Goal: Contribute content: Add original content to the website for others to see

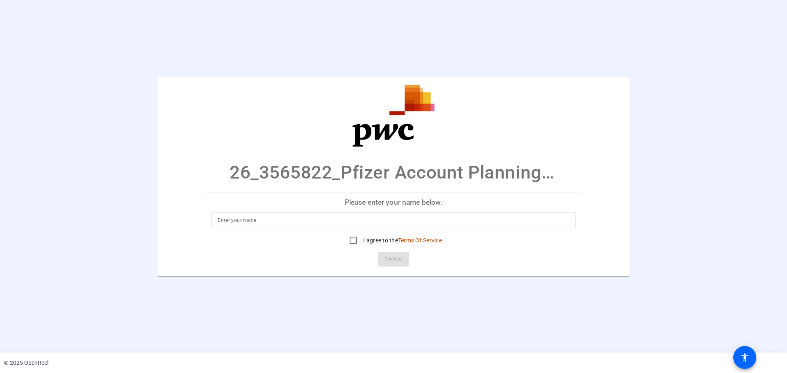
click at [401, 203] on p "Please enter your name below." at bounding box center [394, 203] width 378 height 20
click at [352, 239] on input "I agree to the Terms Of Service" at bounding box center [353, 240] width 16 height 16
checkbox input "true"
click at [377, 223] on input at bounding box center [394, 221] width 352 height 10
type input "Kelsey leVangie"
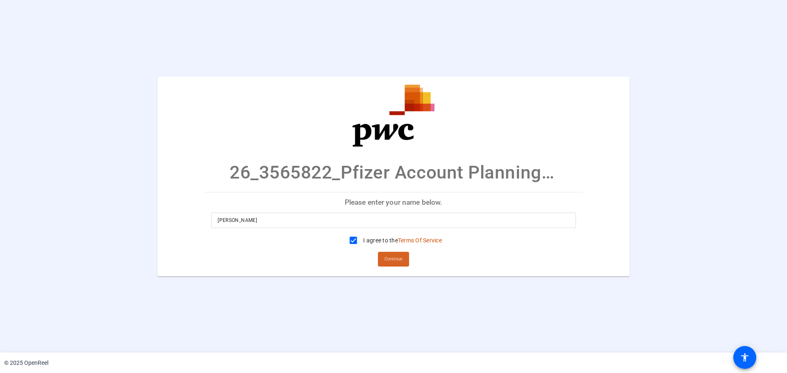
click at [397, 260] on span "Continue" at bounding box center [394, 259] width 18 height 12
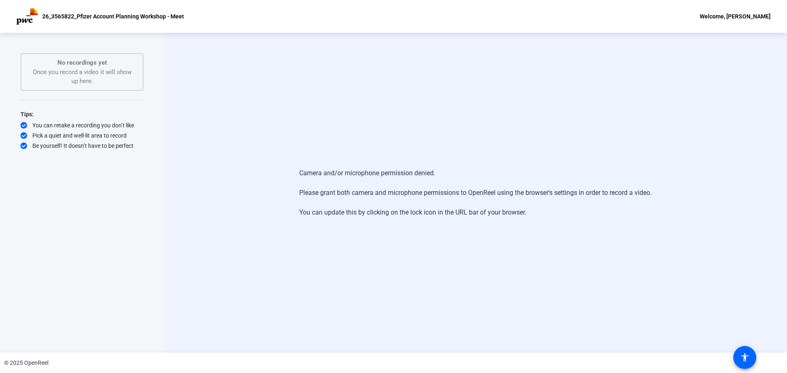
click at [241, 135] on div "Camera and/or microphone permission denied. Please grant both camera and microp…" at bounding box center [475, 193] width 623 height 320
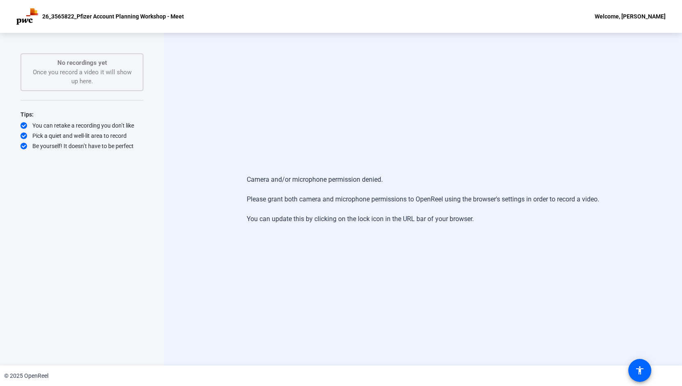
click at [38, 187] on div "Start Recording No recordings yet Once you record a video it will show up here.…" at bounding box center [81, 190] width 123 height 274
click at [129, 19] on p "26_3565822_Pfizer Account Planning Workshop - Meet" at bounding box center [113, 16] width 142 height 10
